Goal: Task Accomplishment & Management: Complete application form

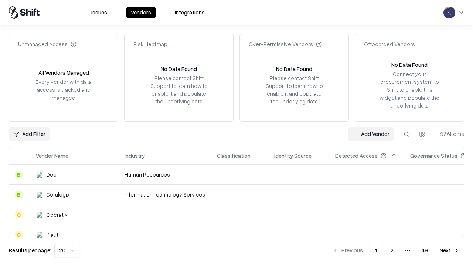
click at [370, 134] on link "Add Vendor" at bounding box center [370, 133] width 46 height 13
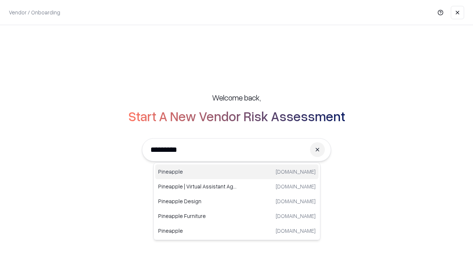
click at [237, 172] on div "Pineapple [DOMAIN_NAME]" at bounding box center [236, 171] width 163 height 15
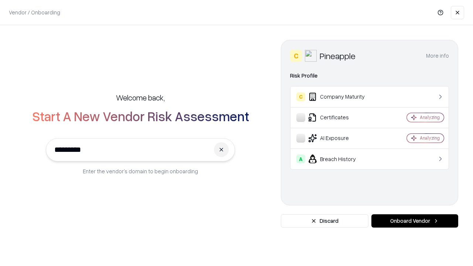
type input "*********"
click at [414, 221] on button "Onboard Vendor" at bounding box center [414, 220] width 87 height 13
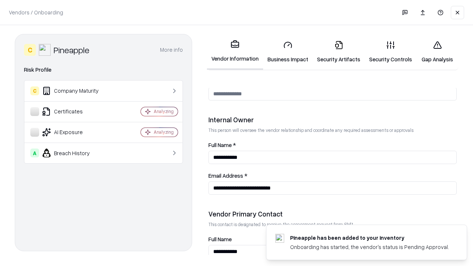
scroll to position [382, 0]
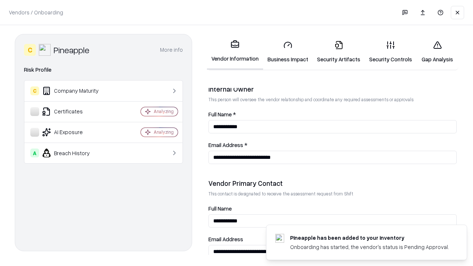
click at [338, 52] on link "Security Artifacts" at bounding box center [338, 52] width 52 height 34
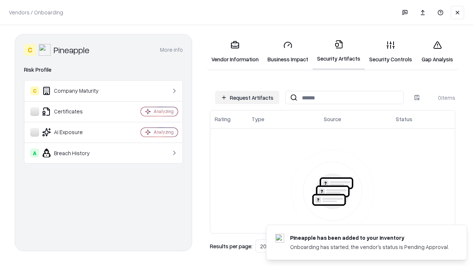
click at [247, 97] on button "Request Artifacts" at bounding box center [247, 97] width 64 height 13
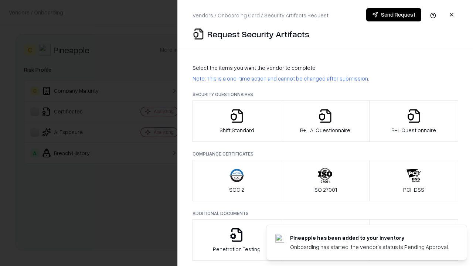
click at [413, 121] on icon "button" at bounding box center [413, 116] width 15 height 15
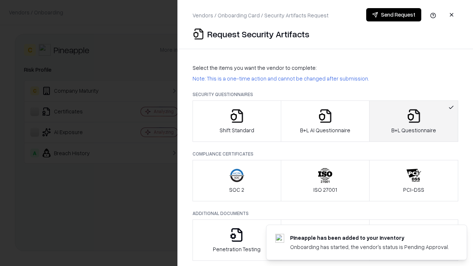
click at [324, 121] on icon "button" at bounding box center [324, 116] width 15 height 15
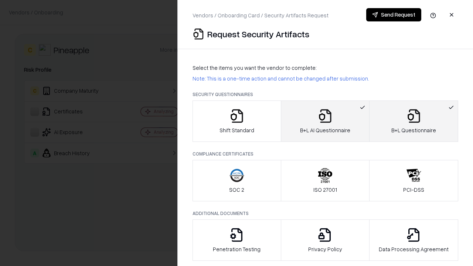
click at [393, 15] on button "Send Request" at bounding box center [393, 14] width 55 height 13
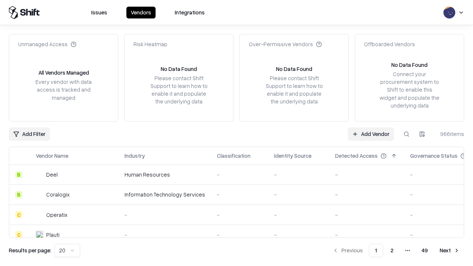
click at [370, 134] on link "Add Vendor" at bounding box center [370, 133] width 46 height 13
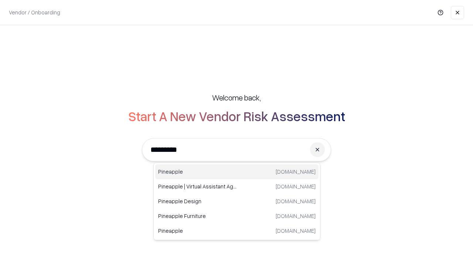
click at [237, 172] on div "Pineapple [DOMAIN_NAME]" at bounding box center [236, 171] width 163 height 15
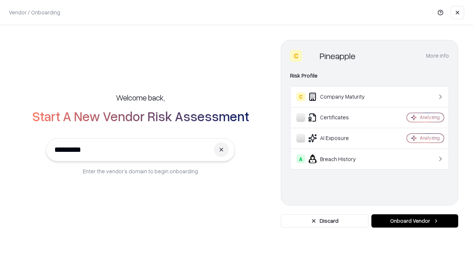
type input "*********"
click at [414, 221] on button "Onboard Vendor" at bounding box center [414, 220] width 87 height 13
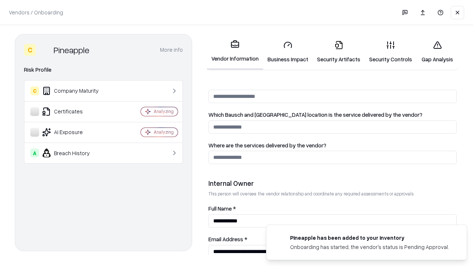
scroll to position [382, 0]
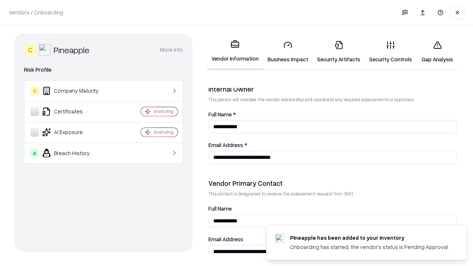
click at [437, 52] on link "Gap Analysis" at bounding box center [437, 52] width 42 height 34
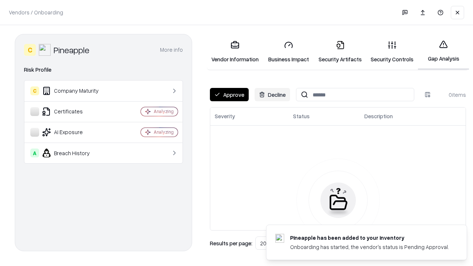
click at [229, 95] on button "Approve" at bounding box center [229, 94] width 39 height 13
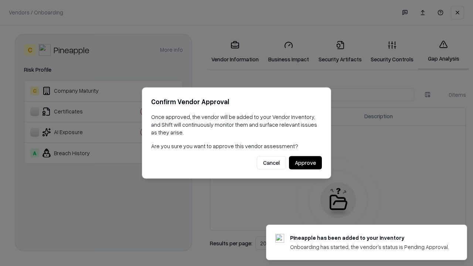
click at [305, 162] on button "Approve" at bounding box center [305, 162] width 33 height 13
